Goal: Information Seeking & Learning: Learn about a topic

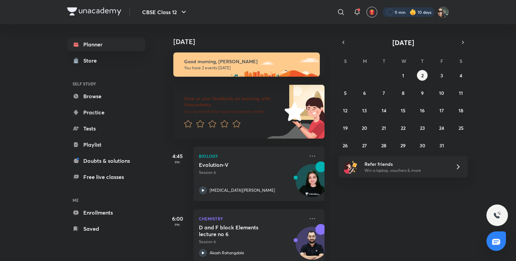
click at [404, 10] on div at bounding box center [409, 11] width 52 height 9
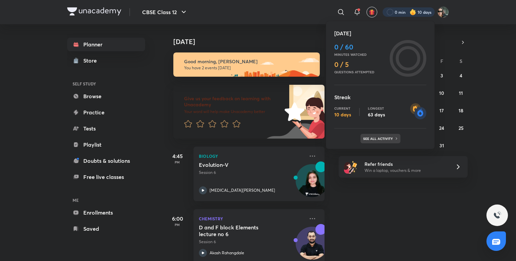
click at [379, 142] on div "See all activity" at bounding box center [381, 138] width 40 height 9
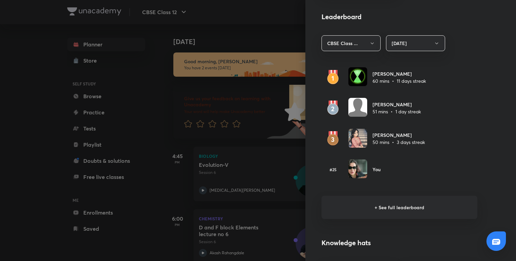
scroll to position [375, 0]
click at [395, 207] on h6 "+ See full leaderboard" at bounding box center [400, 206] width 156 height 23
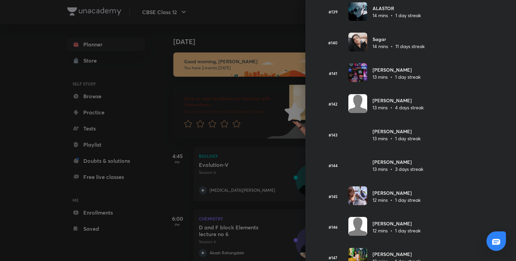
scroll to position [4120, 0]
click at [254, 108] on div at bounding box center [258, 130] width 516 height 261
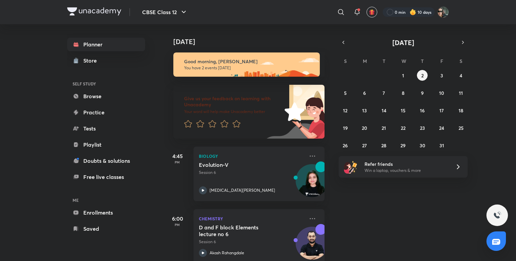
scroll to position [13, 0]
